Goal: Task Accomplishment & Management: Manage account settings

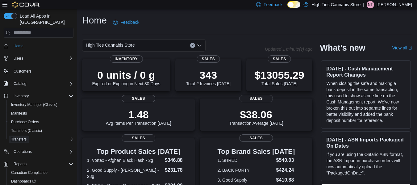
click at [24, 137] on span "Transfers" at bounding box center [18, 139] width 15 height 5
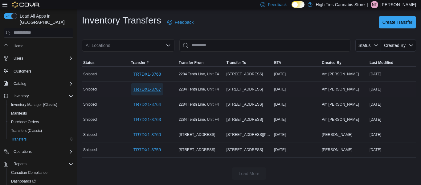
click at [154, 90] on span "TR7DX1-3767" at bounding box center [148, 89] width 28 height 6
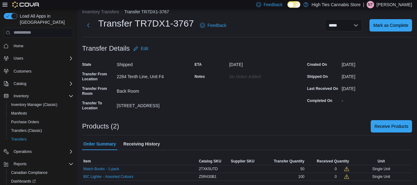
scroll to position [9, 0]
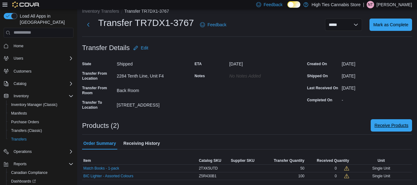
click at [406, 121] on span "Receive Products" at bounding box center [391, 125] width 34 height 12
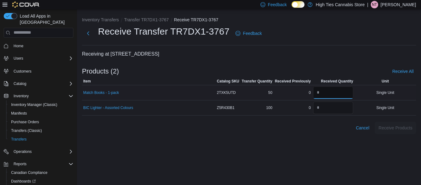
click at [327, 93] on input "number" at bounding box center [333, 92] width 40 height 12
type input "*"
type input "**"
click at [327, 106] on input "number" at bounding box center [333, 107] width 40 height 12
type input "***"
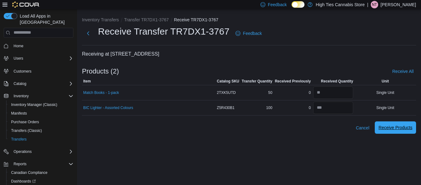
click at [390, 129] on span "Receive Products" at bounding box center [396, 127] width 34 height 6
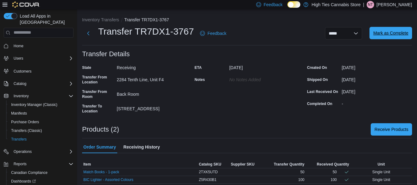
click at [396, 35] on span "Mark as Complete" at bounding box center [390, 33] width 35 height 6
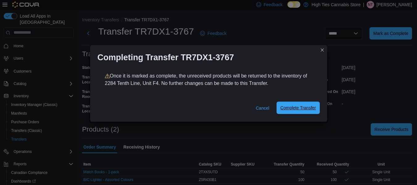
click at [307, 109] on span "Complete Transfer" at bounding box center [297, 108] width 35 height 6
